Goal: Task Accomplishment & Management: Manage account settings

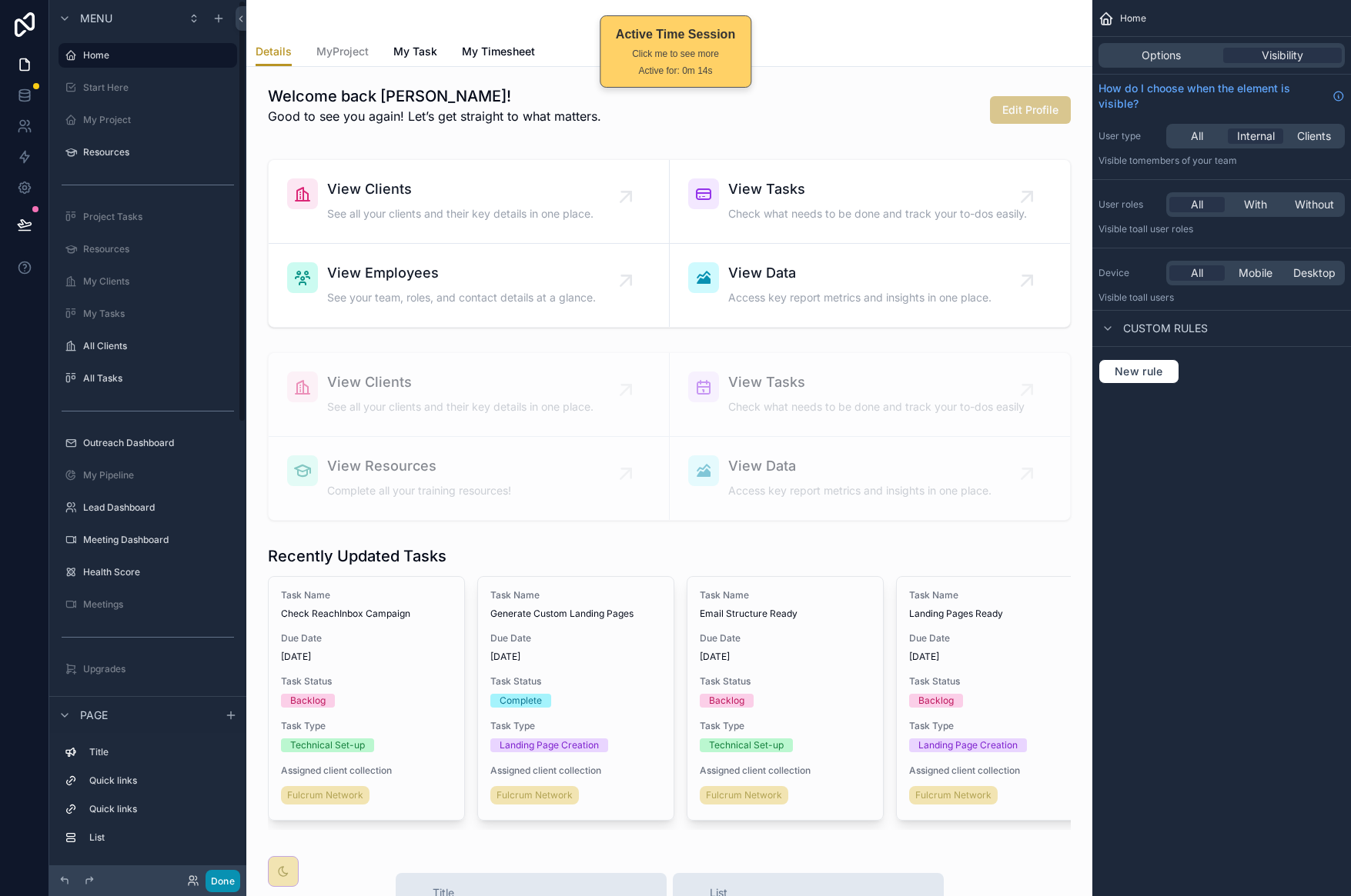
drag, startPoint x: 218, startPoint y: 877, endPoint x: 229, endPoint y: 669, distance: 208.3
click at [218, 877] on button "Done" at bounding box center [222, 881] width 35 height 22
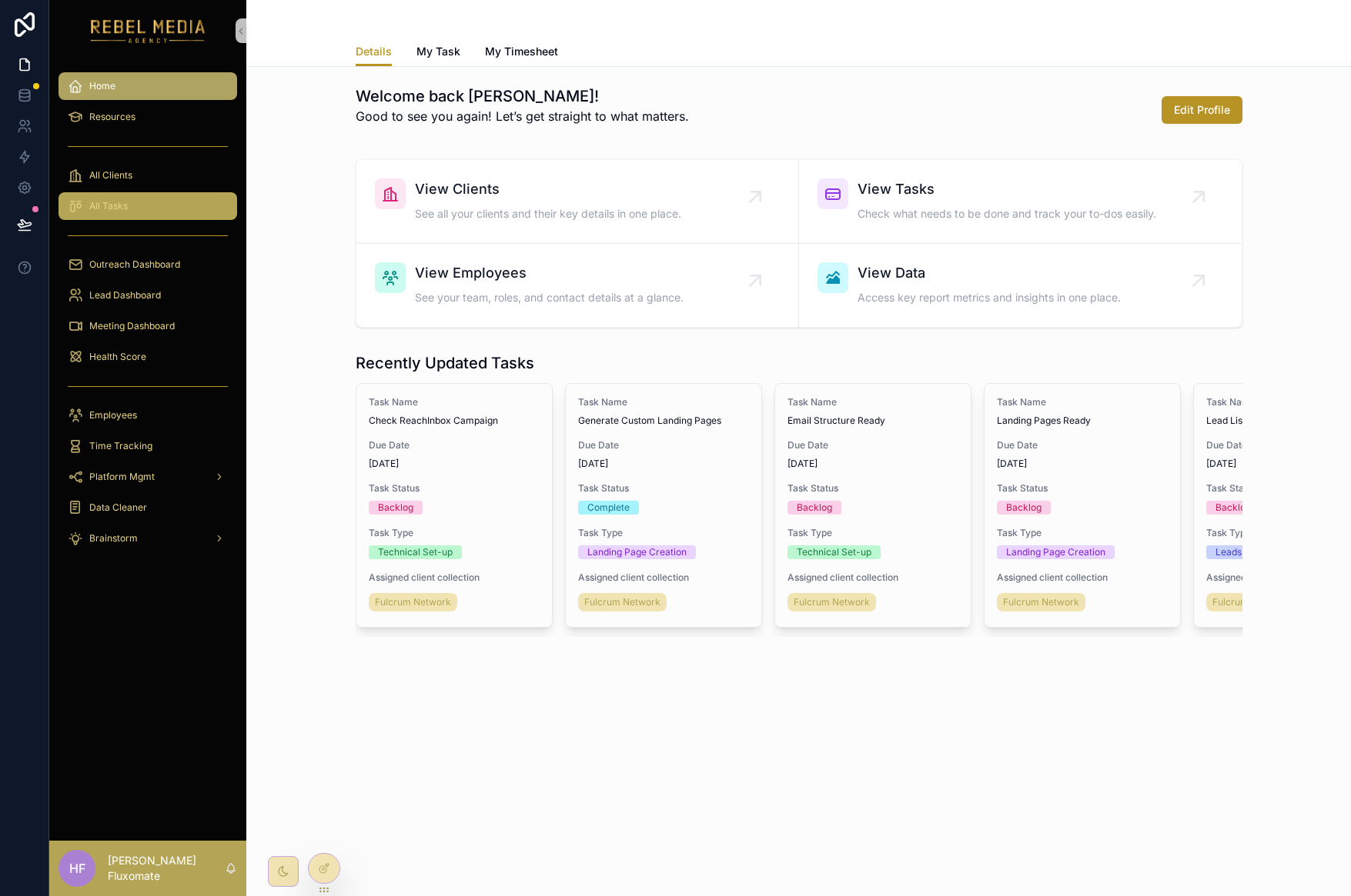
click at [142, 205] on div "All Tasks" at bounding box center [148, 206] width 160 height 25
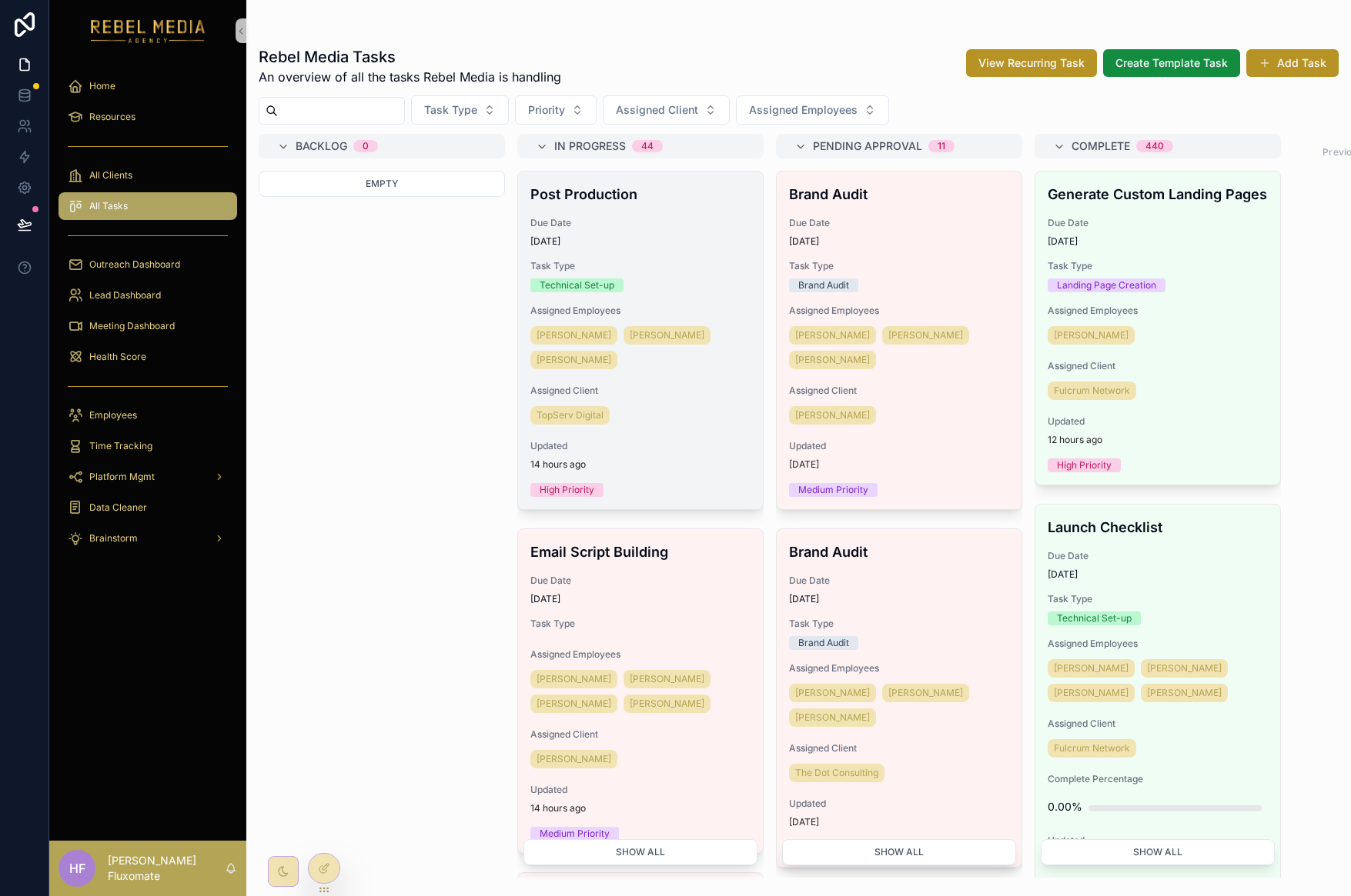
click at [701, 284] on div "Technical Set-up" at bounding box center [640, 286] width 220 height 14
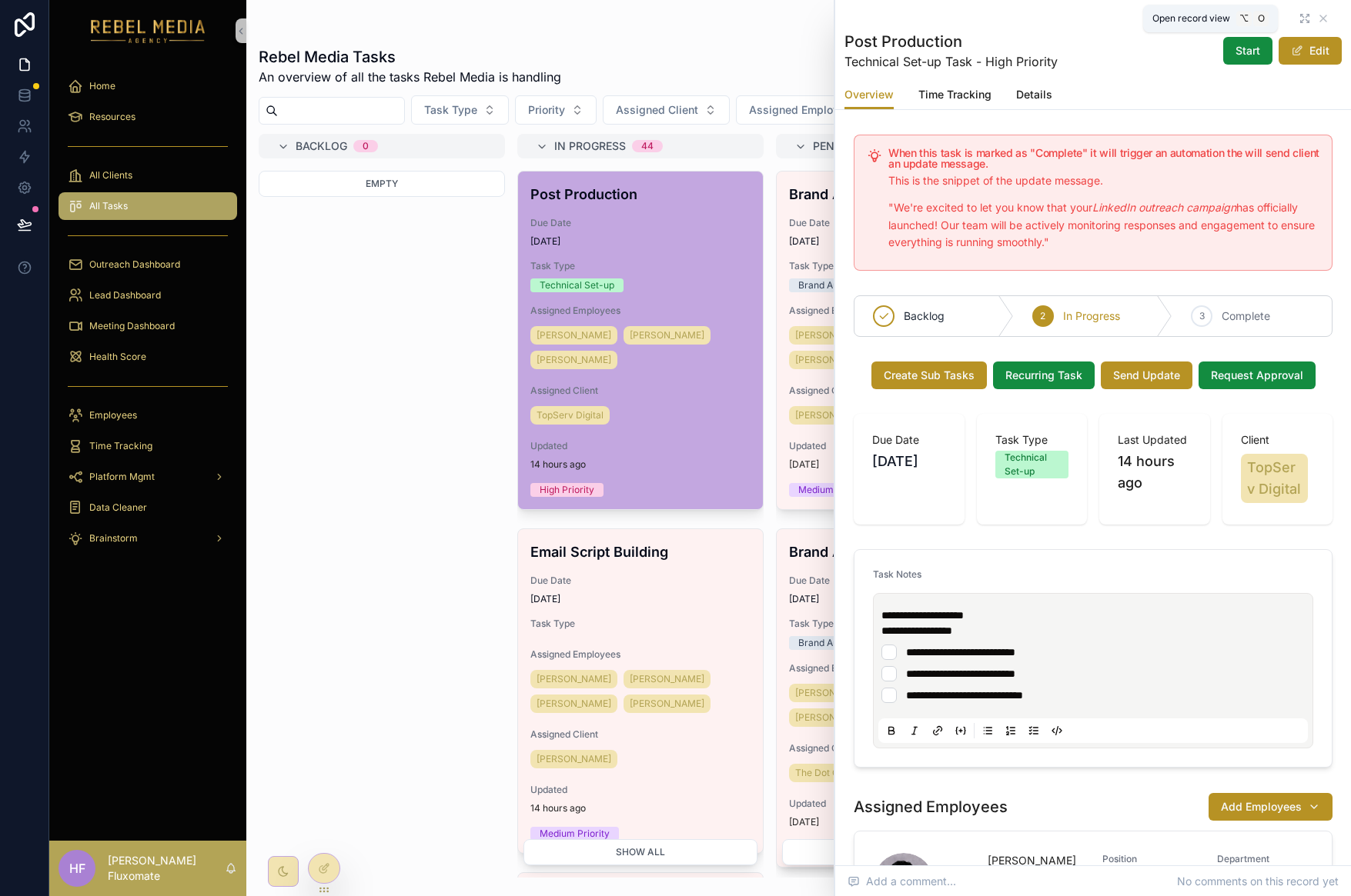
click at [1301, 15] on icon "scrollable content" at bounding box center [1301, 16] width 3 height 3
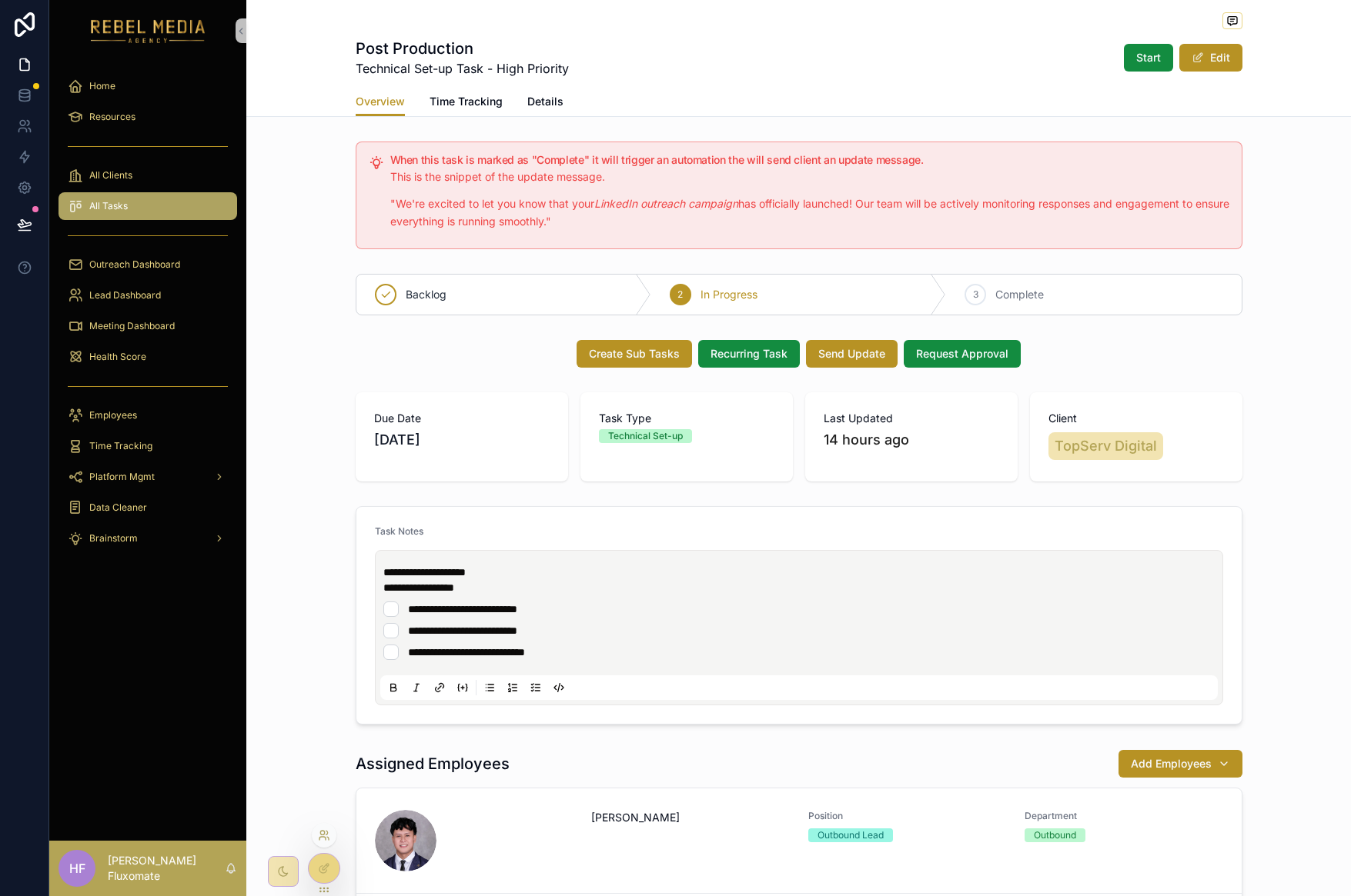
click at [327, 831] on icon at bounding box center [327, 832] width 2 height 4
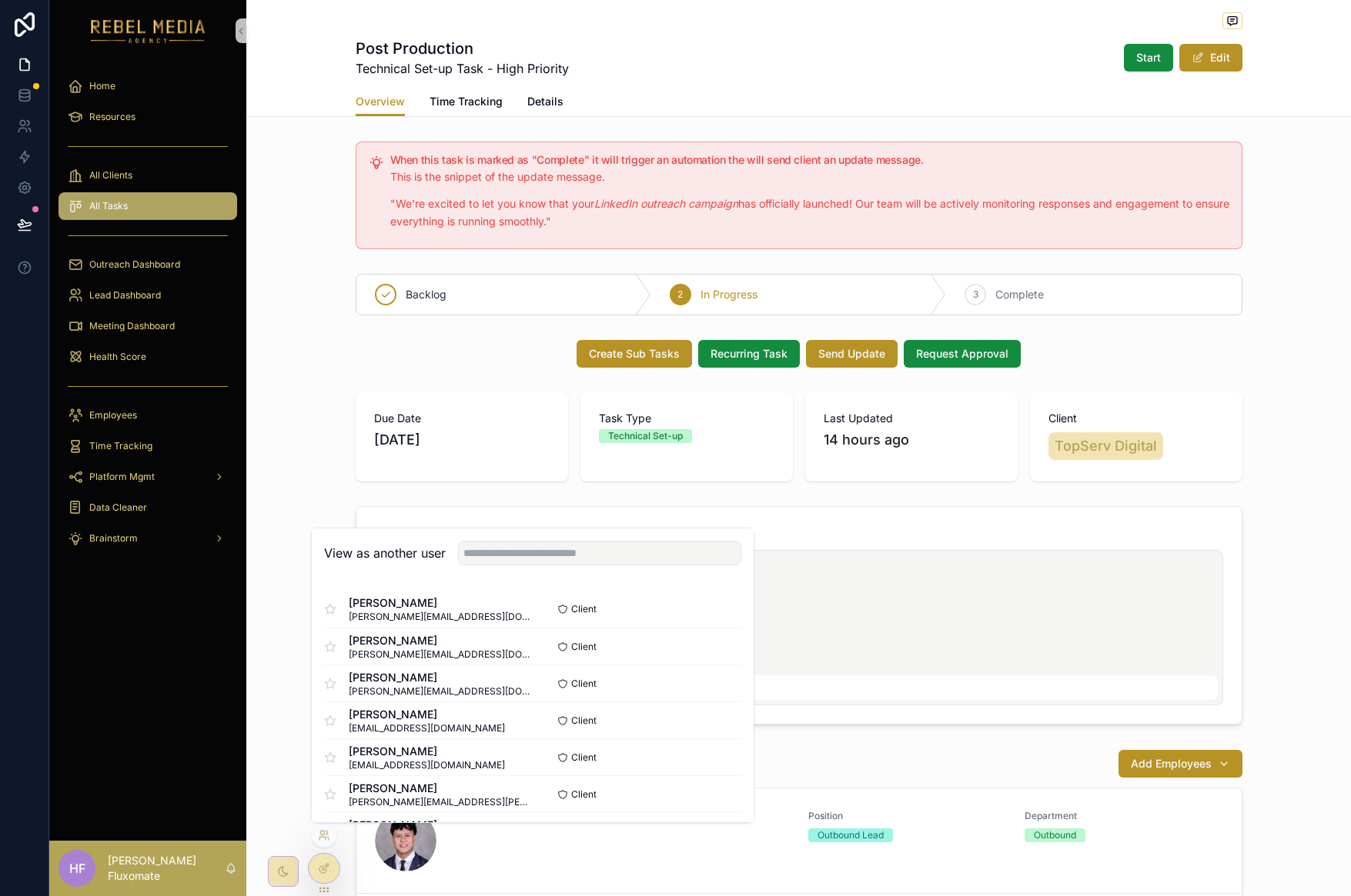
click at [308, 448] on div "Due Date [DATE] Task Type Technical Set-up Last Updated 14 hours ago Client Top…" at bounding box center [798, 437] width 1104 height 102
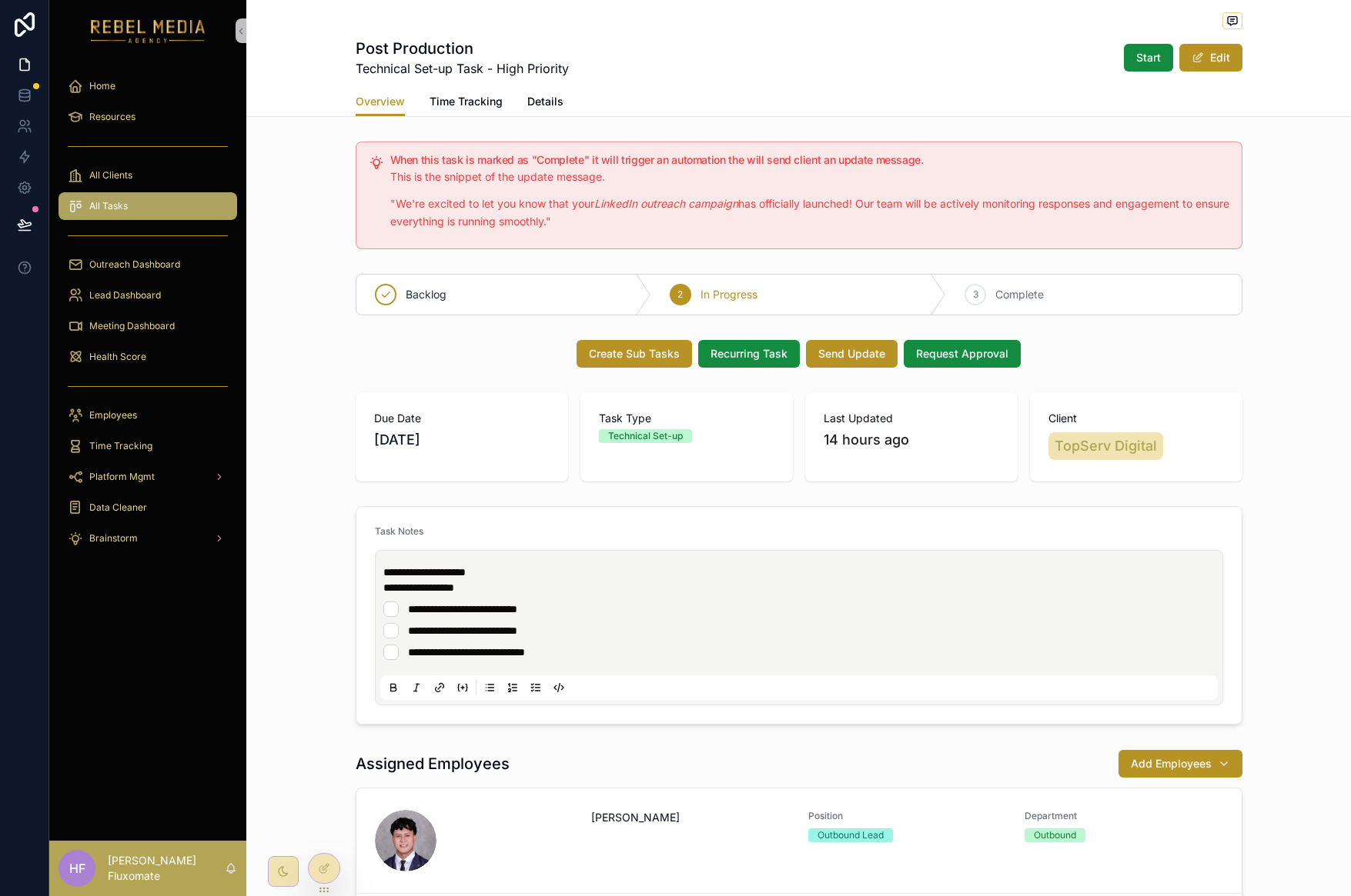
drag, startPoint x: 324, startPoint y: 863, endPoint x: 327, endPoint y: 839, distance: 24.2
click at [323, 863] on icon at bounding box center [324, 869] width 12 height 12
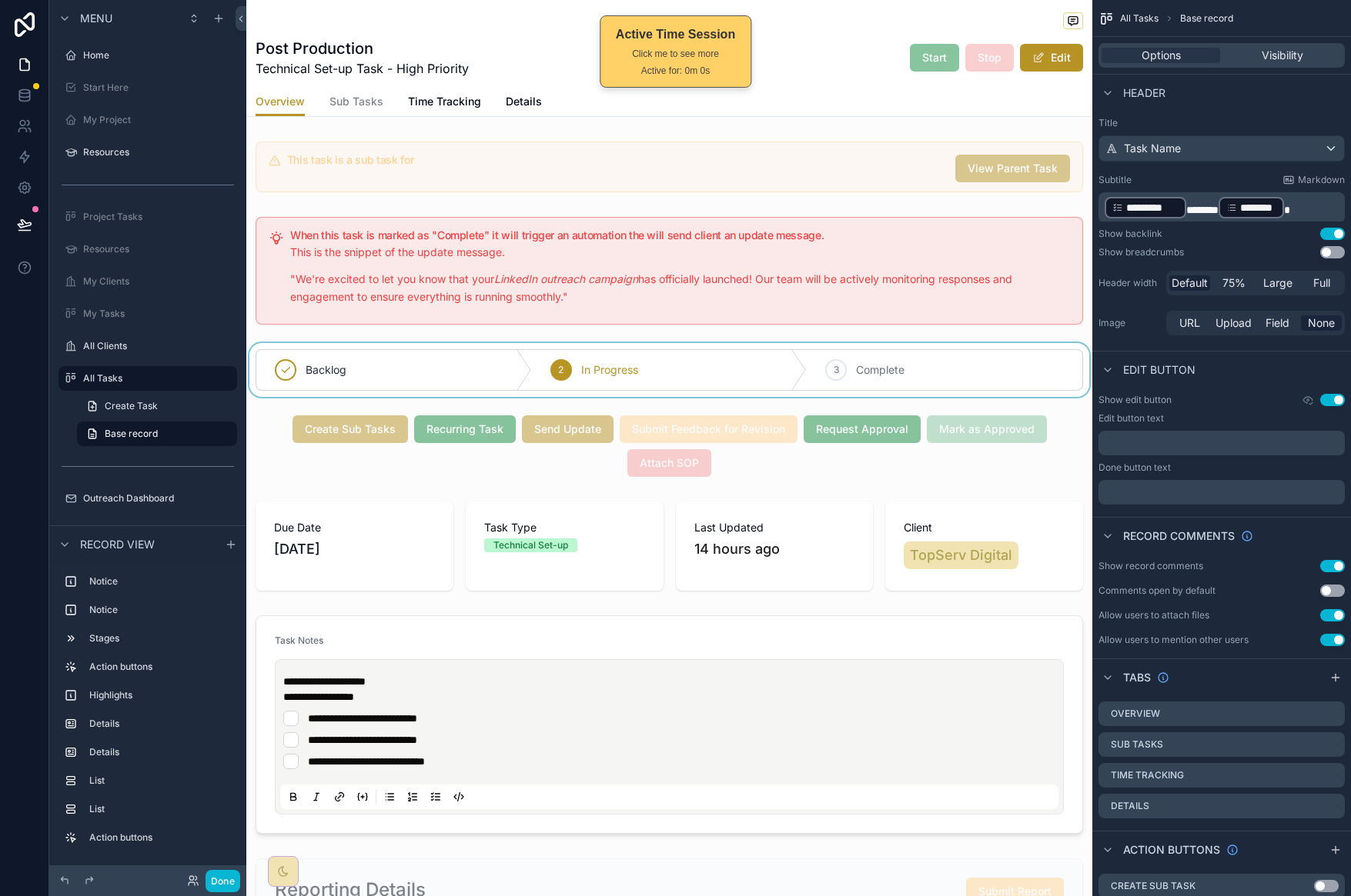
click at [552, 352] on div "scrollable content" at bounding box center [669, 370] width 846 height 54
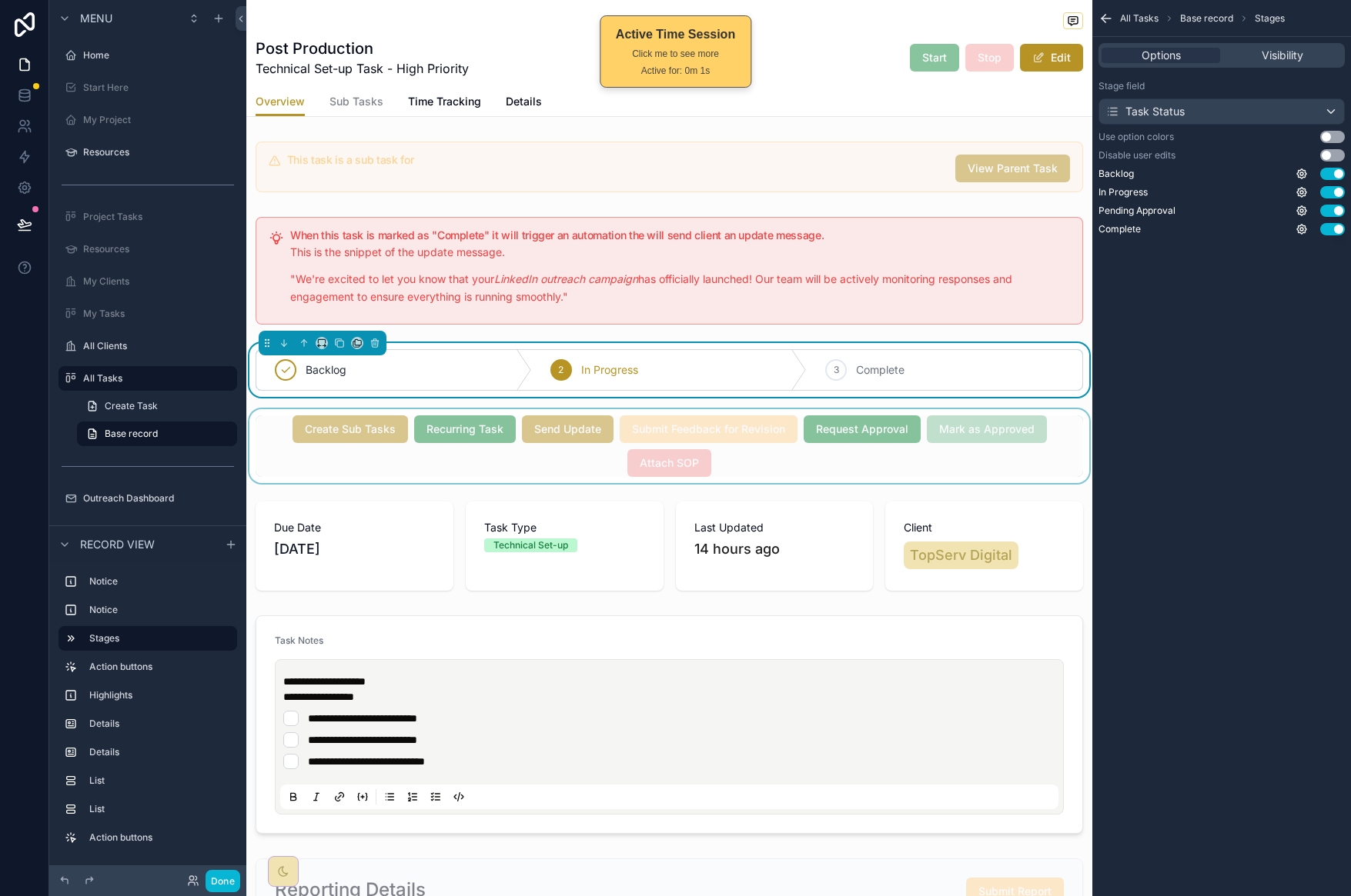
click at [281, 447] on div "scrollable content" at bounding box center [669, 447] width 846 height 74
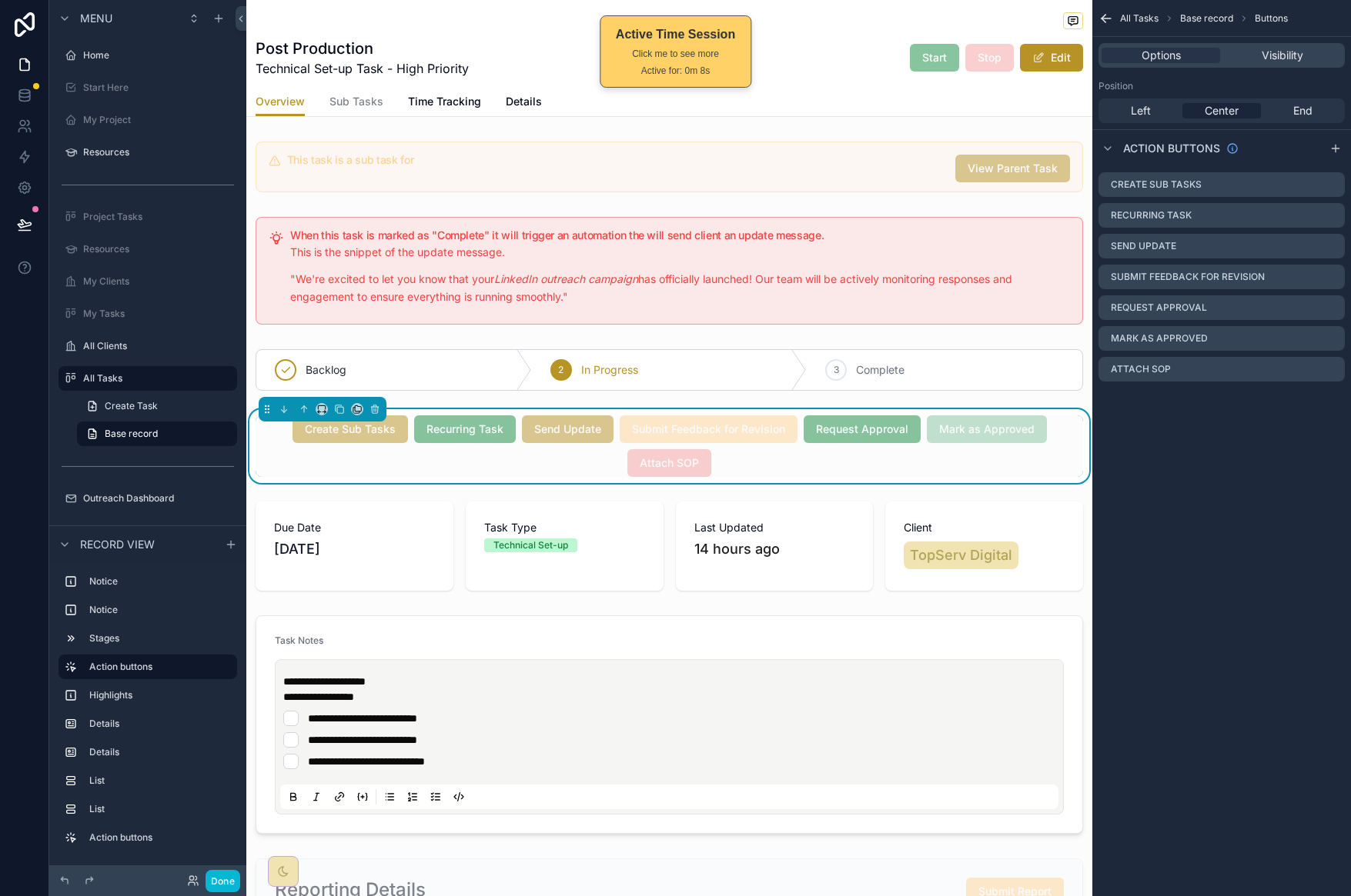
click at [797, 469] on div "Create Sub Tasks Recurring Task Send Update Submit Feedback for Revision Reques…" at bounding box center [669, 447] width 827 height 62
click at [1332, 338] on icon "scrollable content" at bounding box center [1332, 339] width 12 height 12
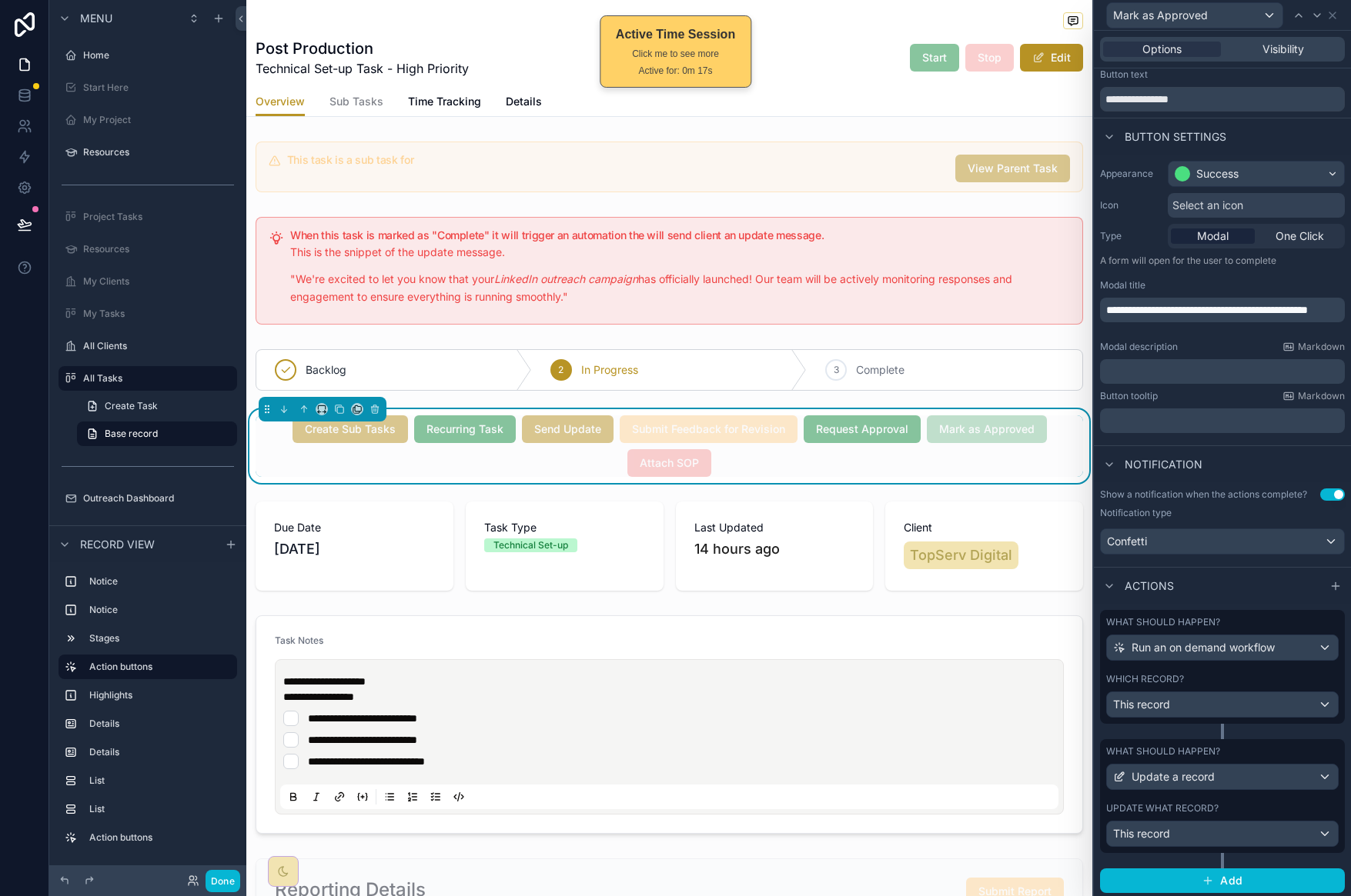
scroll to position [55, 0]
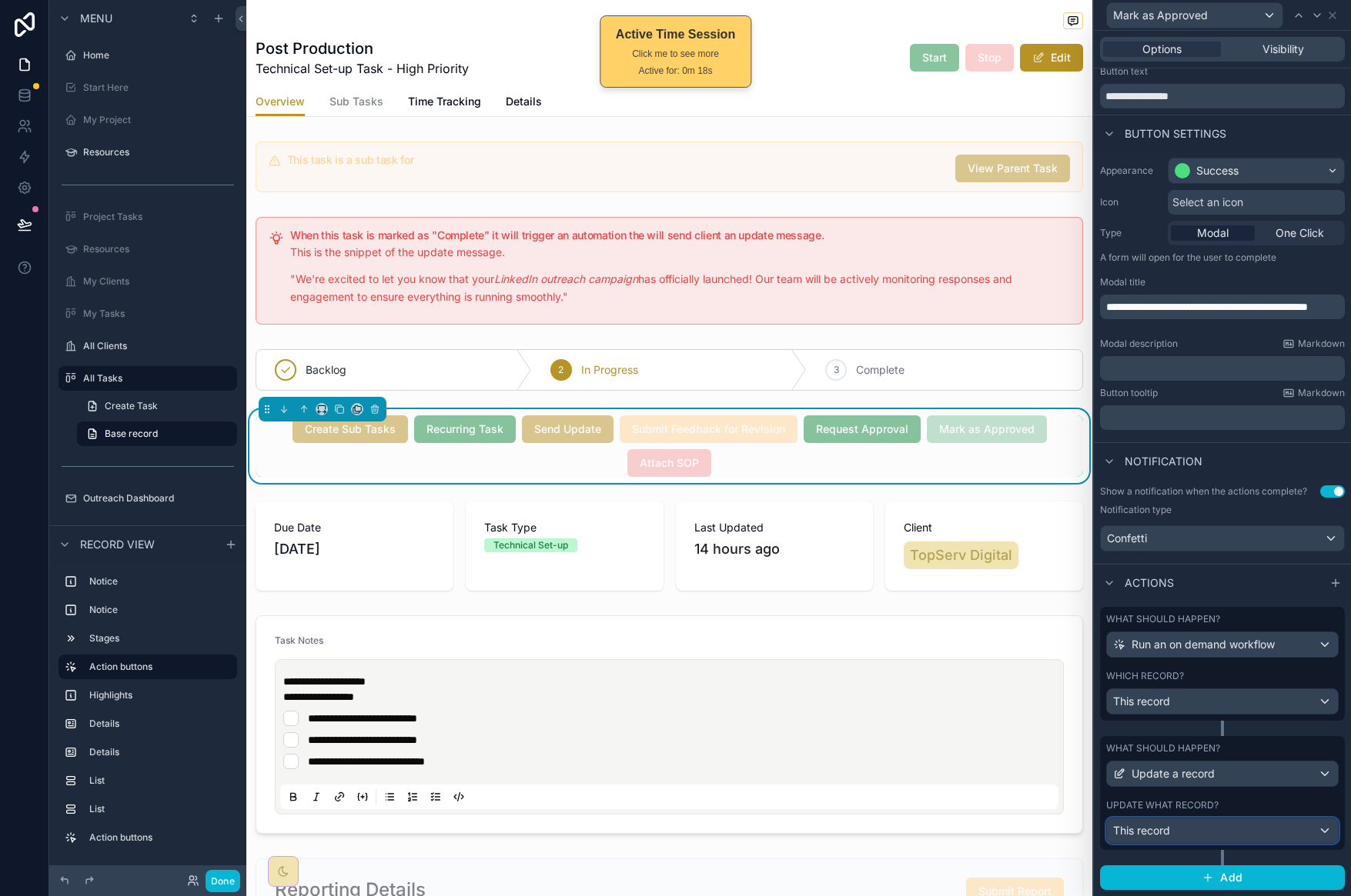
click at [1209, 828] on div "This record" at bounding box center [1222, 831] width 231 height 25
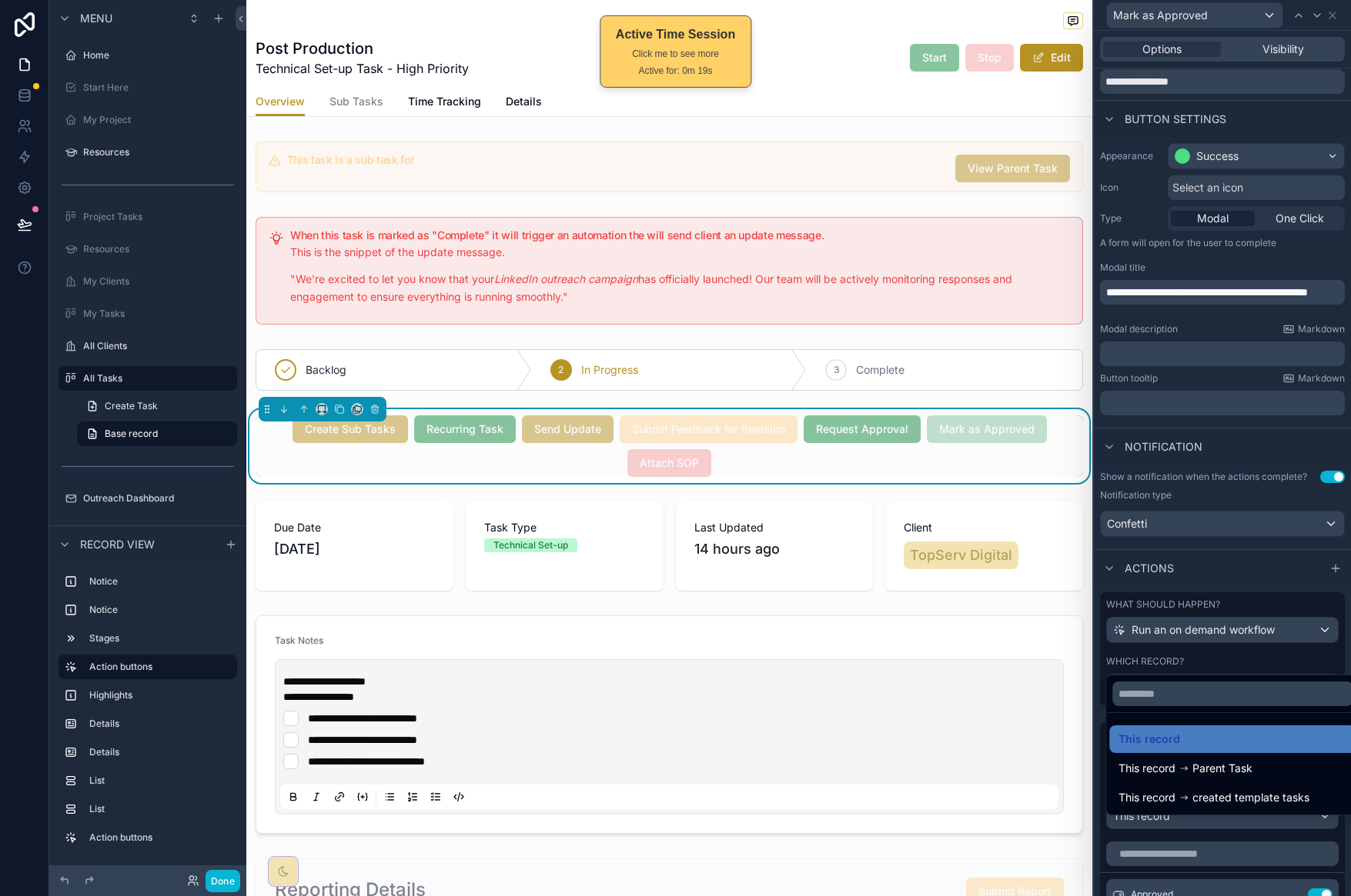
click at [1218, 742] on div "This record" at bounding box center [1232, 739] width 227 height 19
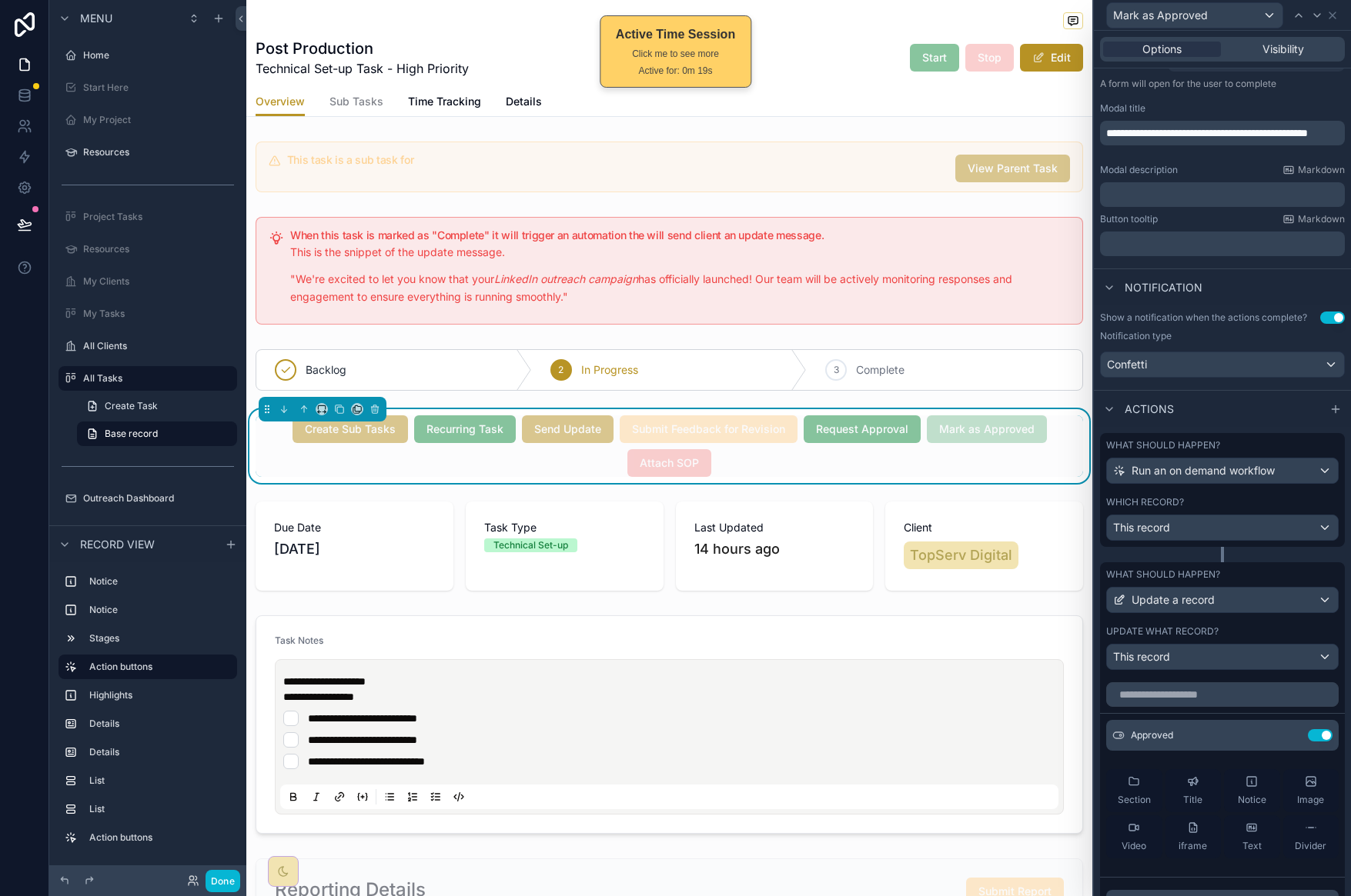
scroll to position [233, 0]
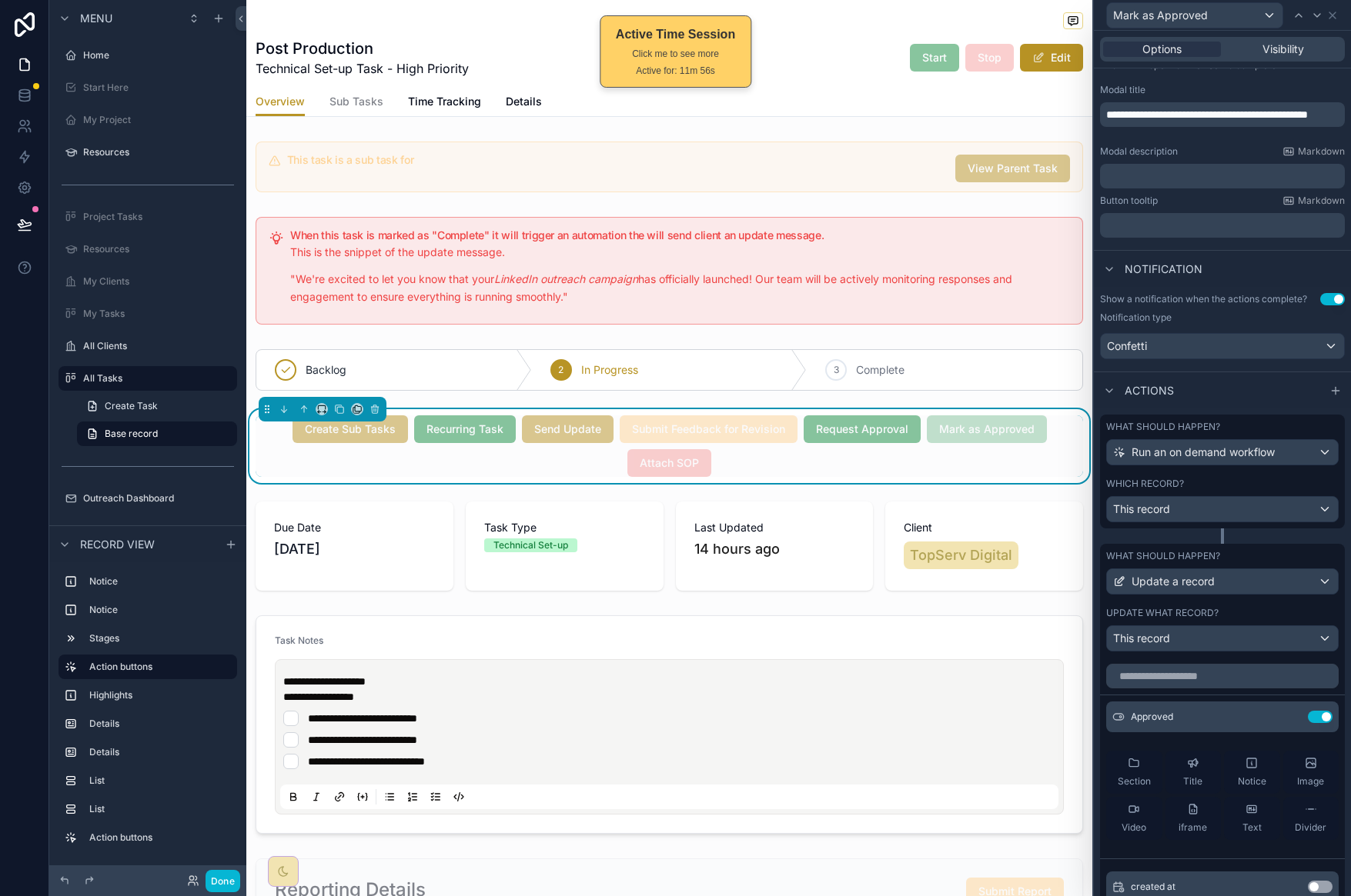
click at [980, 432] on span "Mark as Approved" at bounding box center [986, 428] width 120 height 15
drag, startPoint x: 969, startPoint y: 475, endPoint x: 1145, endPoint y: 320, distance: 234.5
click at [971, 474] on div "Create Sub Tasks Recurring Task Send Update Submit Feedback for Revision Reques…" at bounding box center [669, 447] width 827 height 62
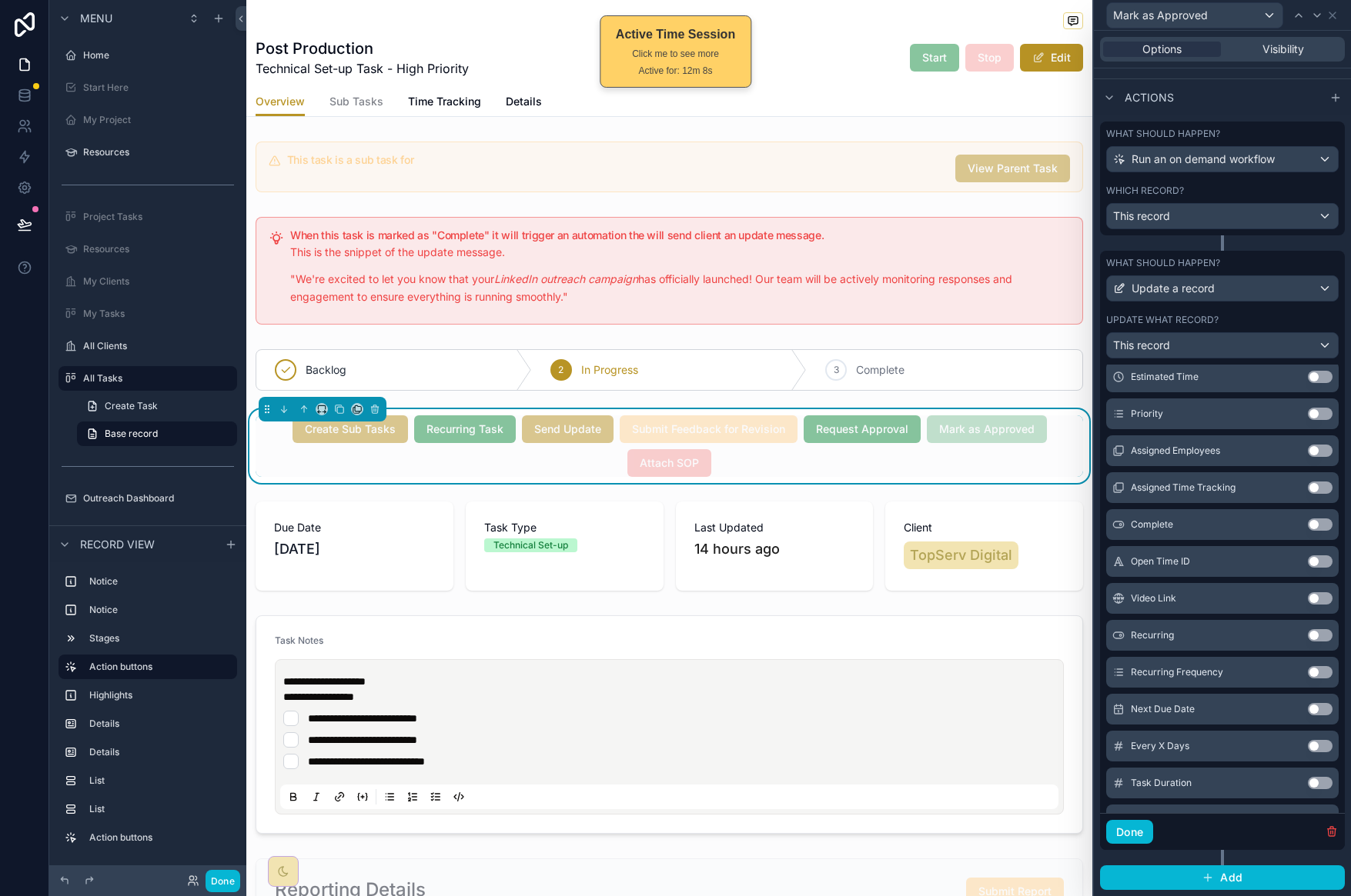
scroll to position [0, 0]
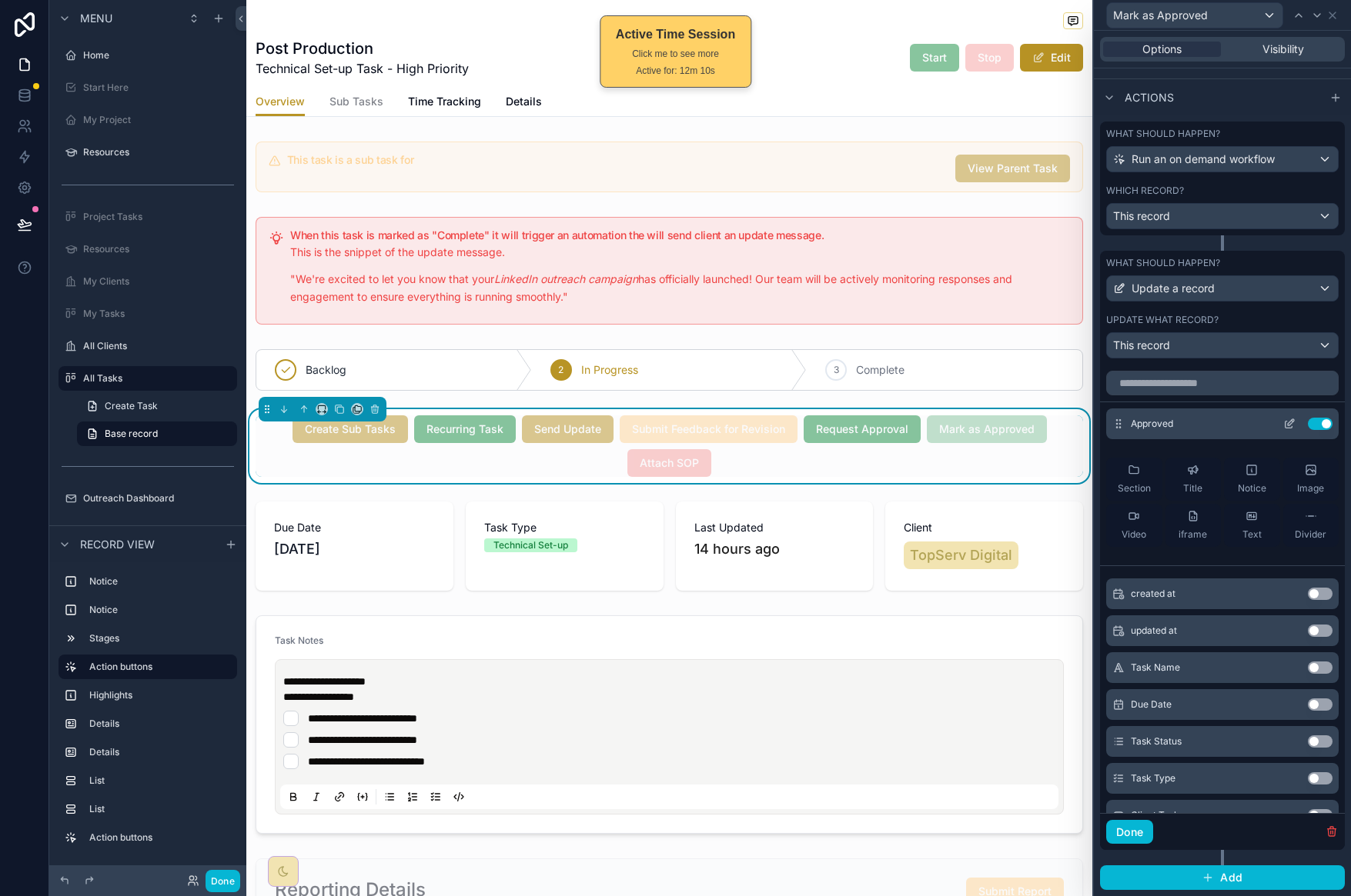
click at [1283, 425] on icon at bounding box center [1289, 424] width 12 height 12
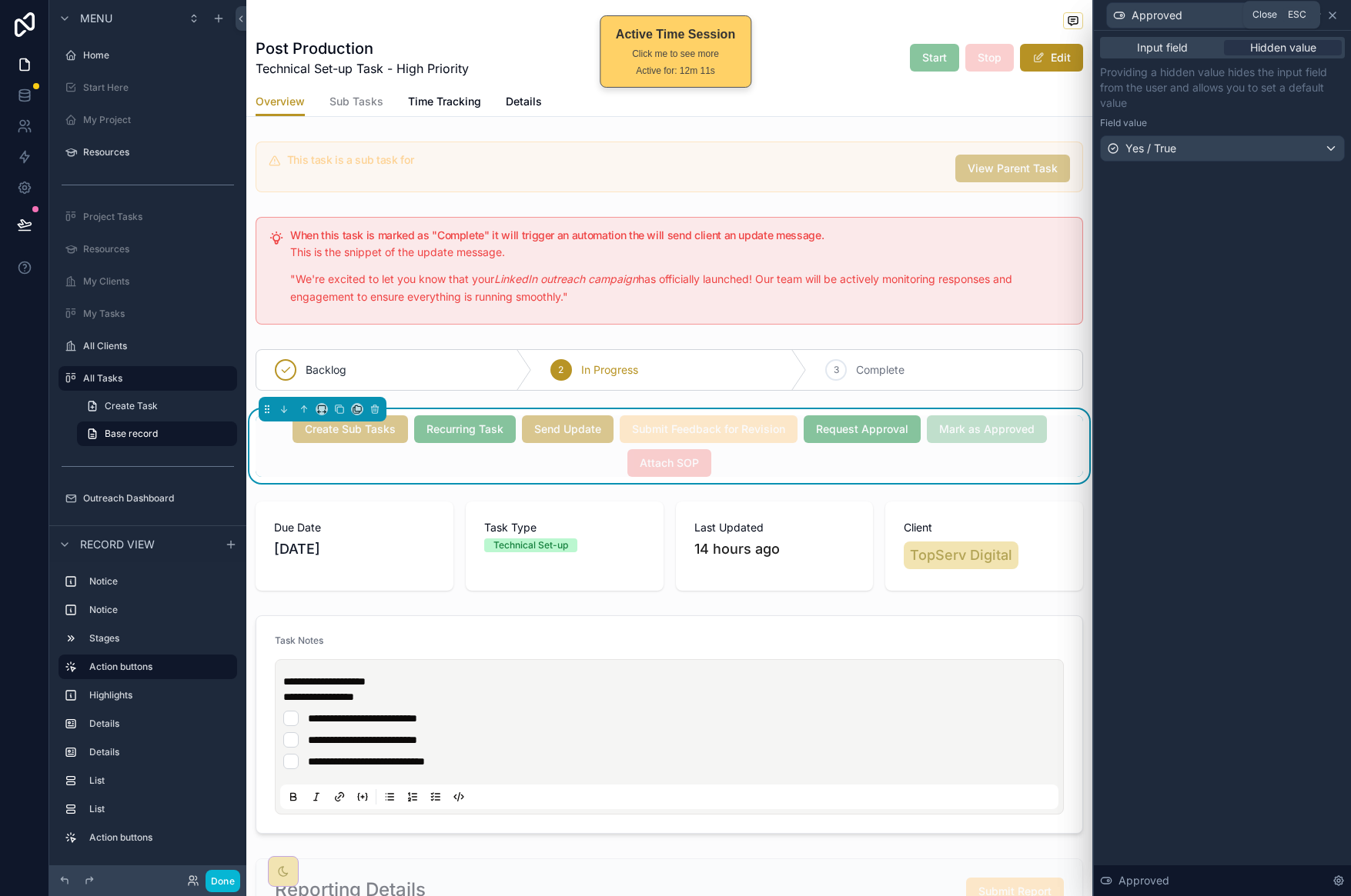
click at [1334, 12] on icon at bounding box center [1332, 15] width 6 height 6
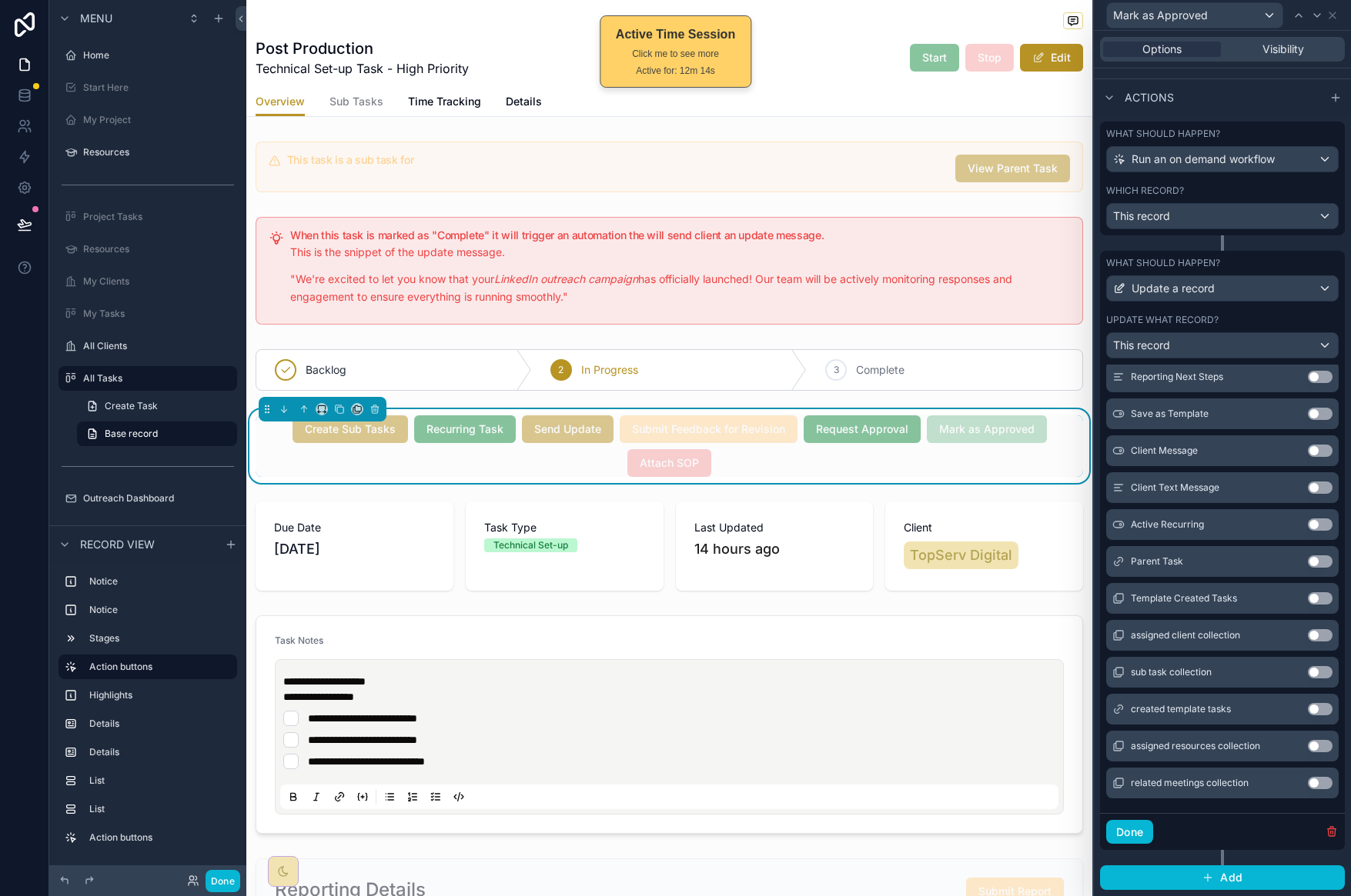
scroll to position [1180, 0]
click at [825, 96] on div "Overview Sub Tasks Time Tracking Details" at bounding box center [669, 101] width 827 height 29
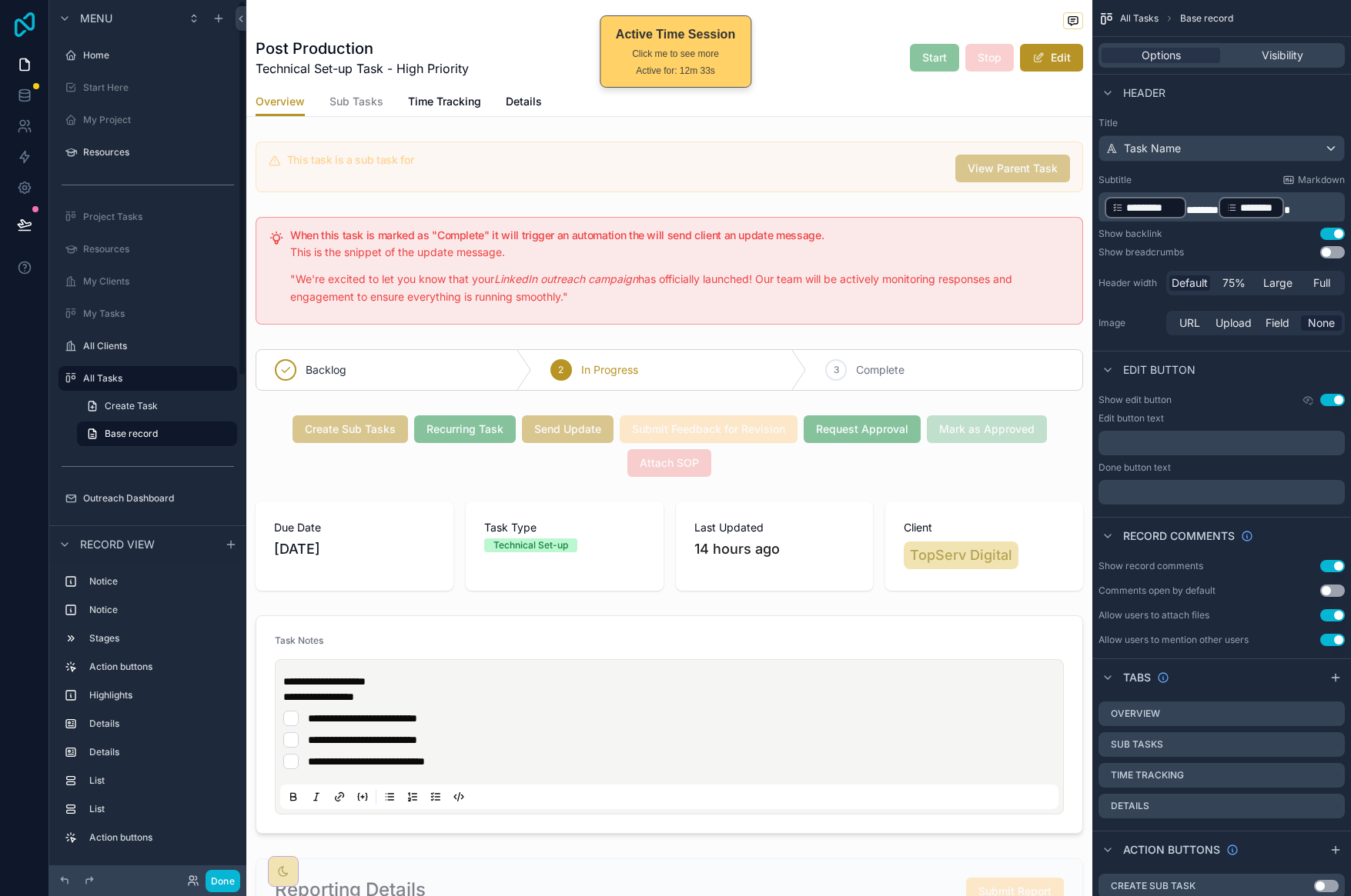
click at [27, 31] on icon at bounding box center [24, 25] width 31 height 25
